Goal: Transaction & Acquisition: Purchase product/service

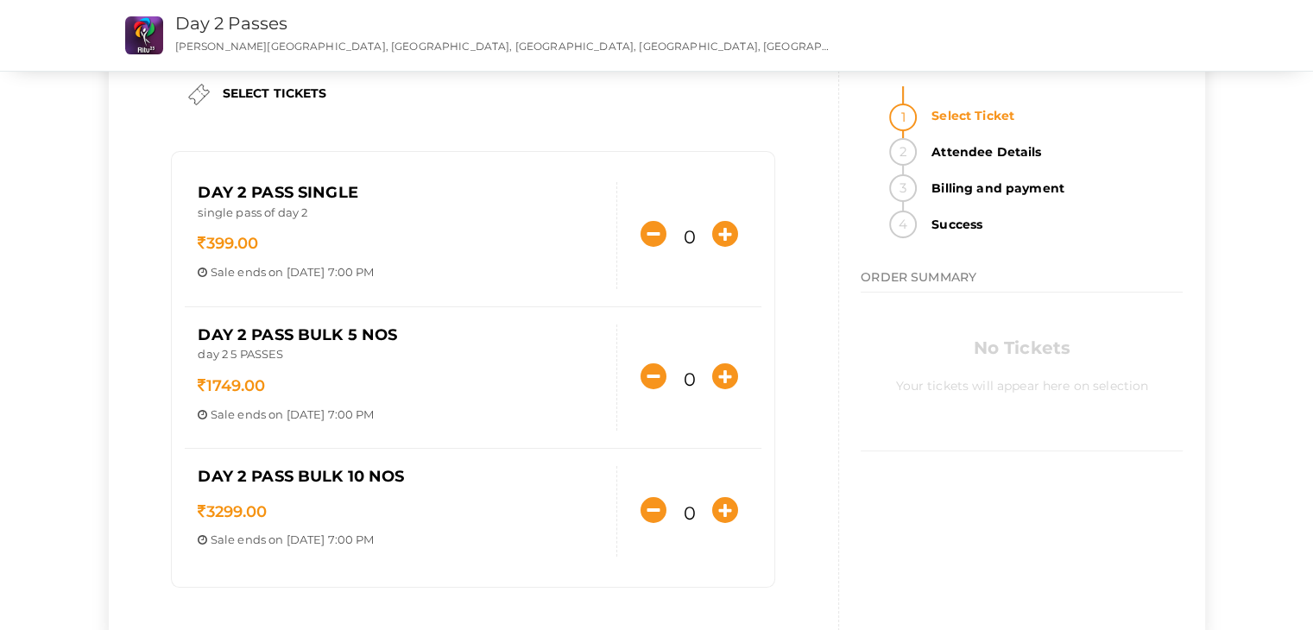
scroll to position [45, 0]
click at [722, 230] on icon "button" at bounding box center [725, 235] width 26 height 26
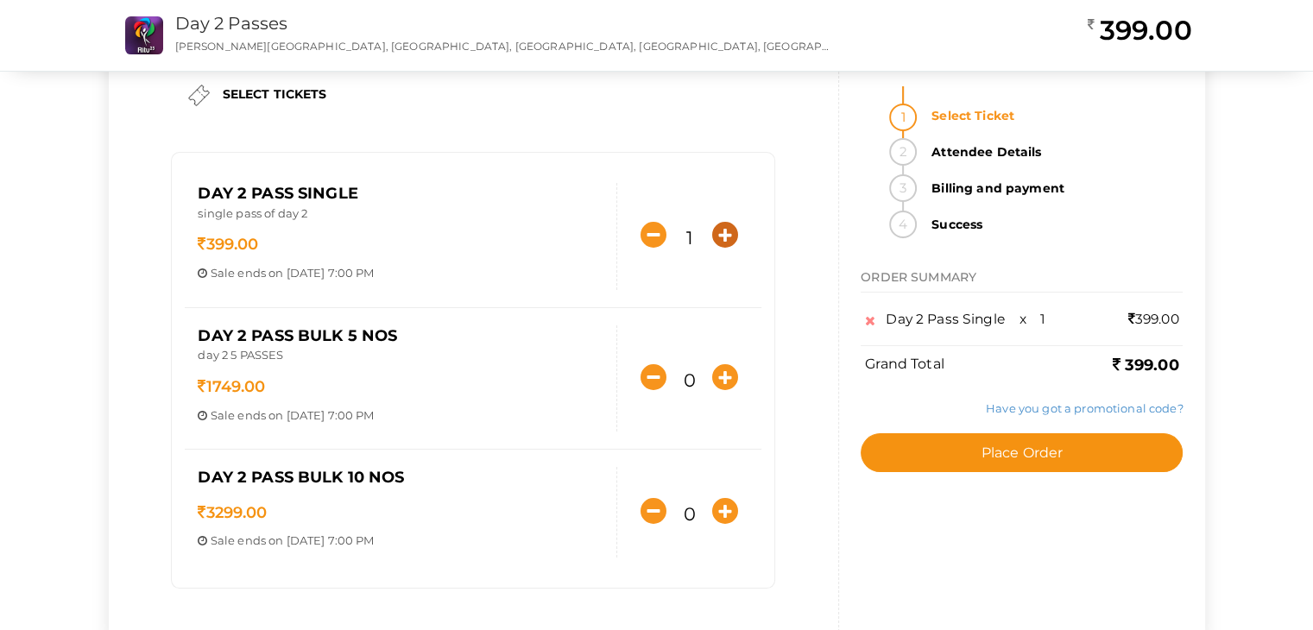
click at [731, 228] on icon "button" at bounding box center [725, 235] width 26 height 26
type input "2"
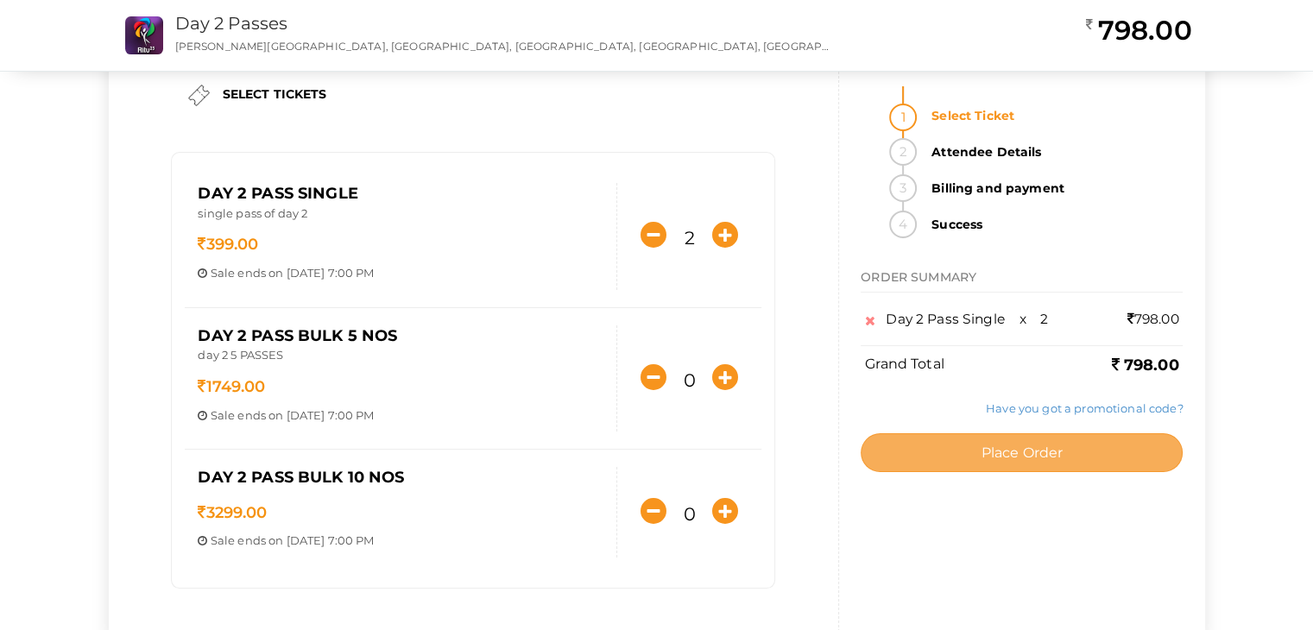
click at [1063, 450] on span "Place Order" at bounding box center [1022, 453] width 82 height 16
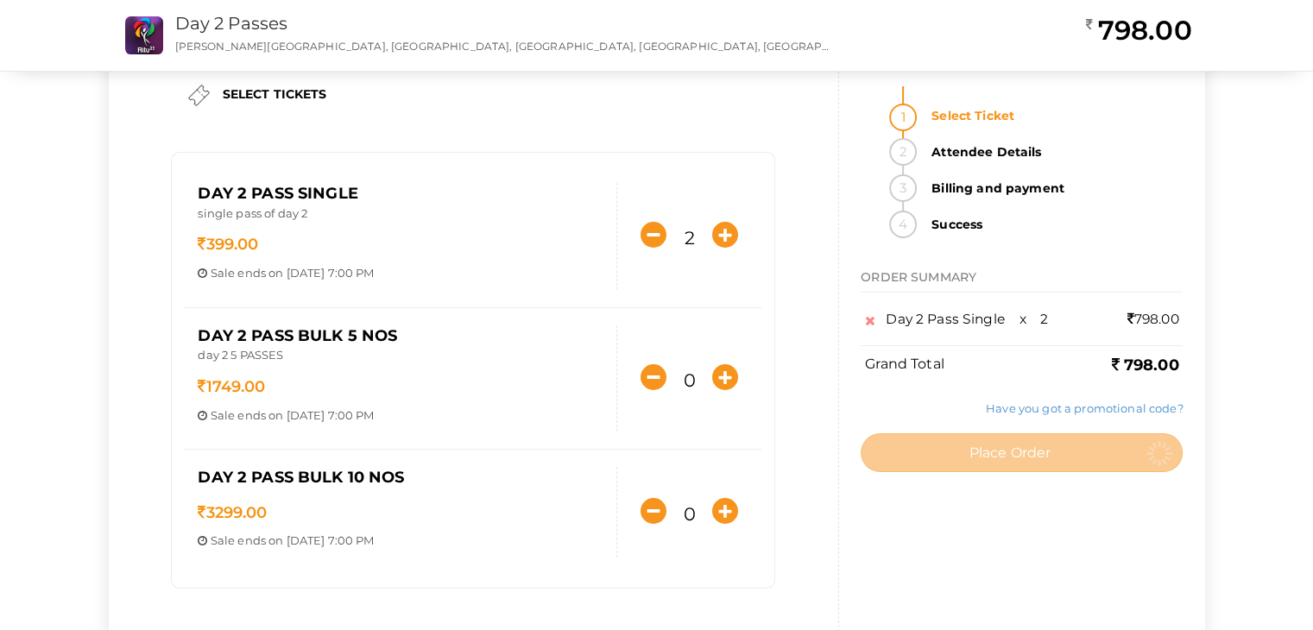
scroll to position [0, 0]
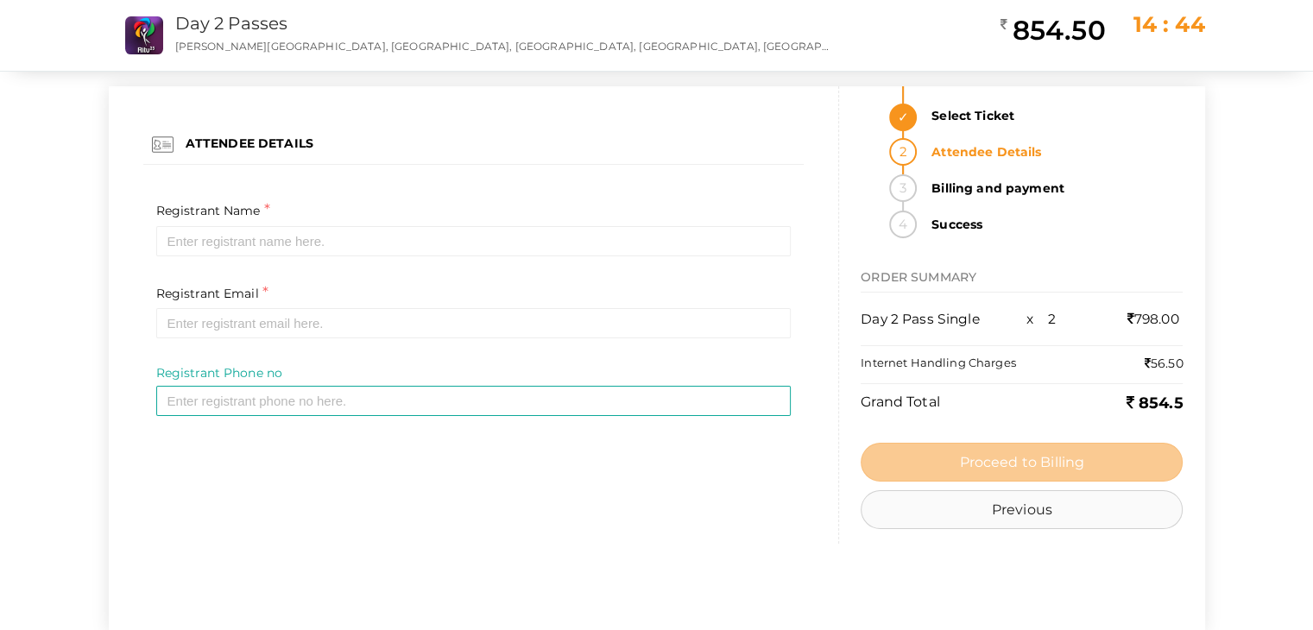
click at [1003, 509] on button "Previous" at bounding box center [1022, 509] width 322 height 39
click at [984, 516] on body "Discover Events How it works Powerful Registration / Ticketing Start selling yo…" at bounding box center [656, 315] width 1313 height 630
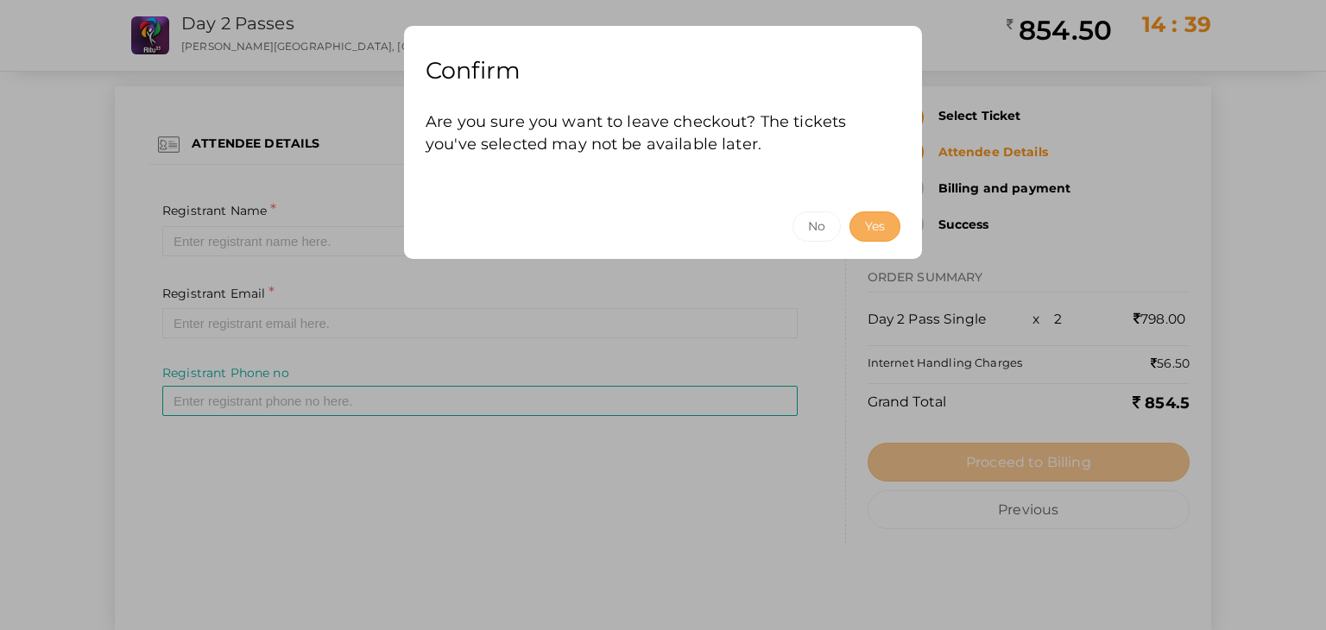
click at [865, 226] on button "Yes" at bounding box center [875, 227] width 51 height 30
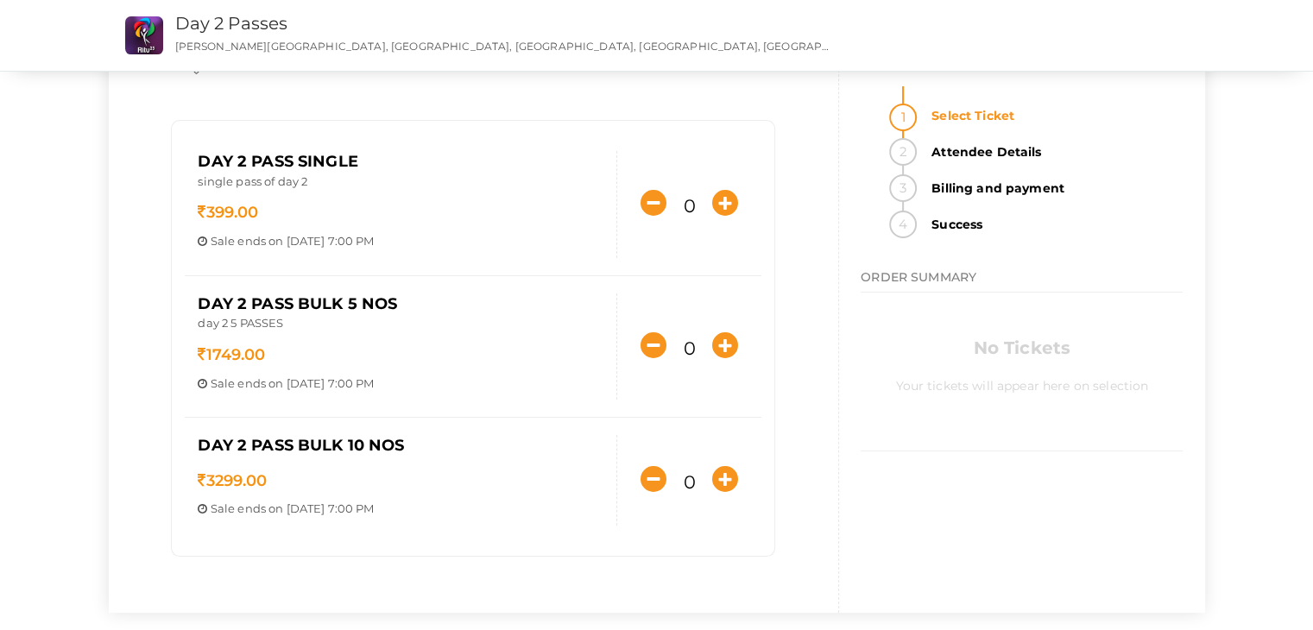
scroll to position [75, 0]
click at [346, 246] on p "Sale ends on [DATE] 7:00 PM" at bounding box center [401, 243] width 406 height 16
click at [946, 288] on h4 "ORDER SUMMARY" at bounding box center [1022, 278] width 322 height 28
click at [940, 269] on h4 "ORDER SUMMARY" at bounding box center [1022, 278] width 322 height 28
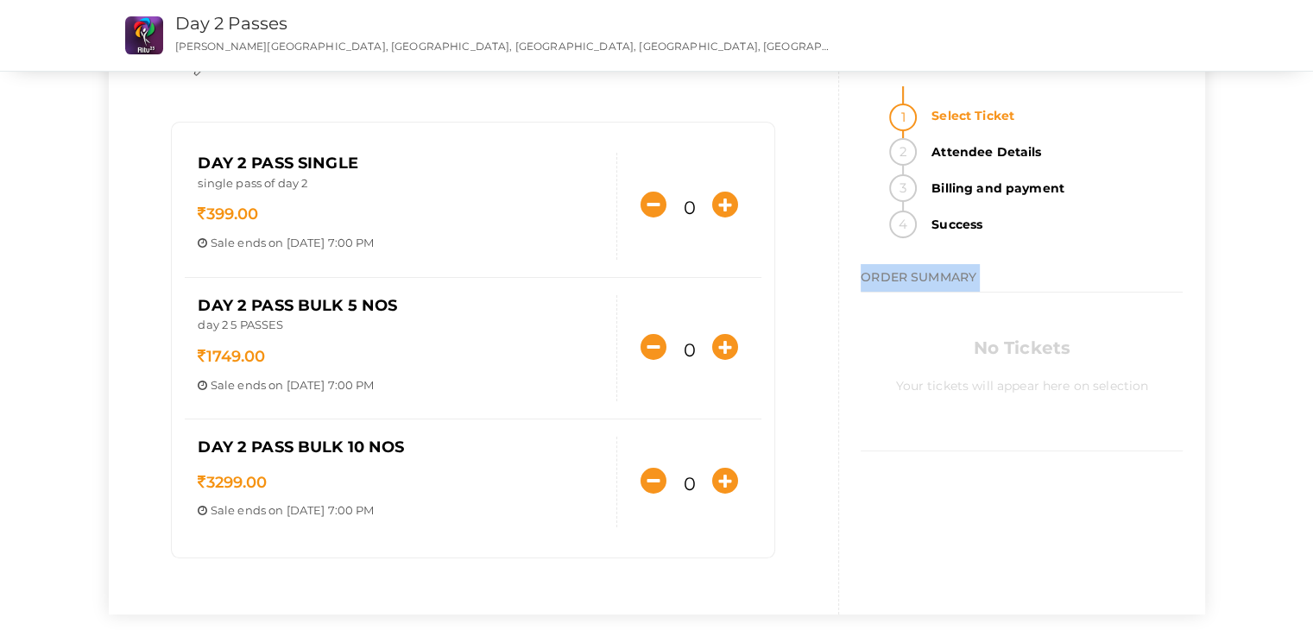
click at [940, 269] on h4 "ORDER SUMMARY" at bounding box center [1022, 278] width 322 height 28
